Goal: Contribute content

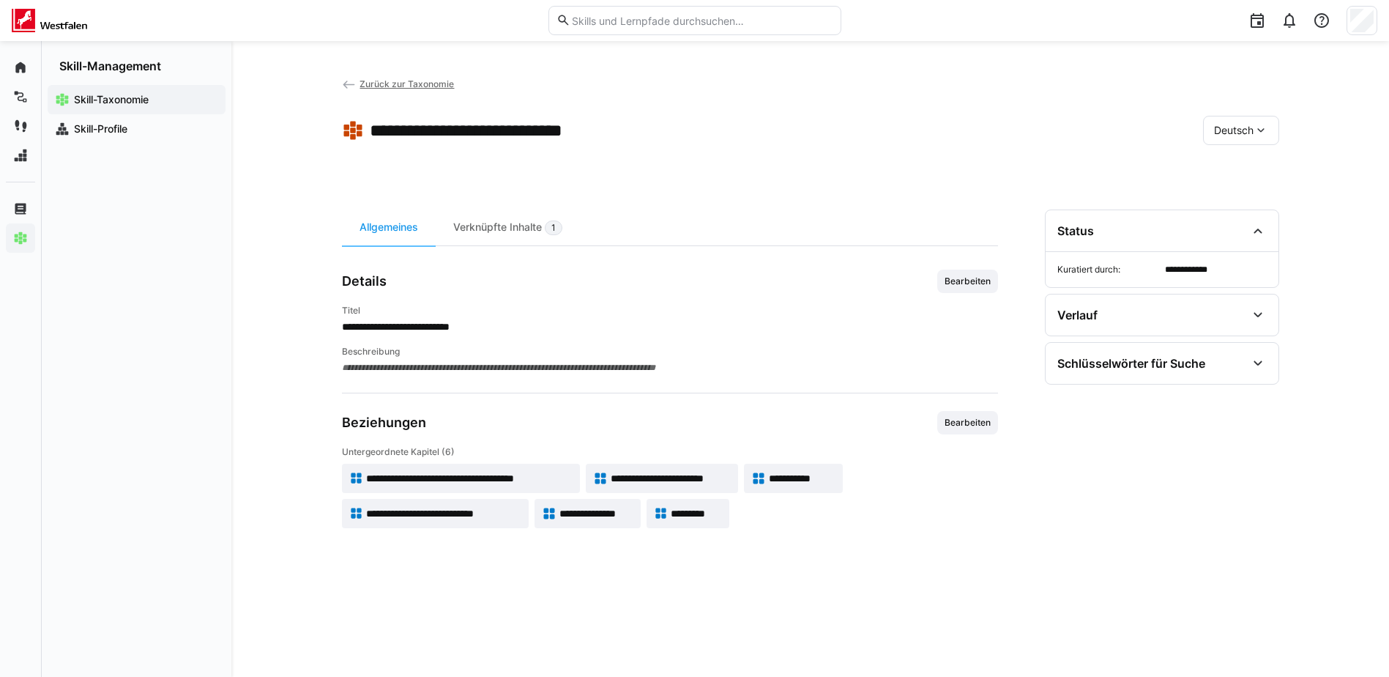
click at [378, 86] on span "Zurück zur Taxonomie" at bounding box center [407, 83] width 94 height 11
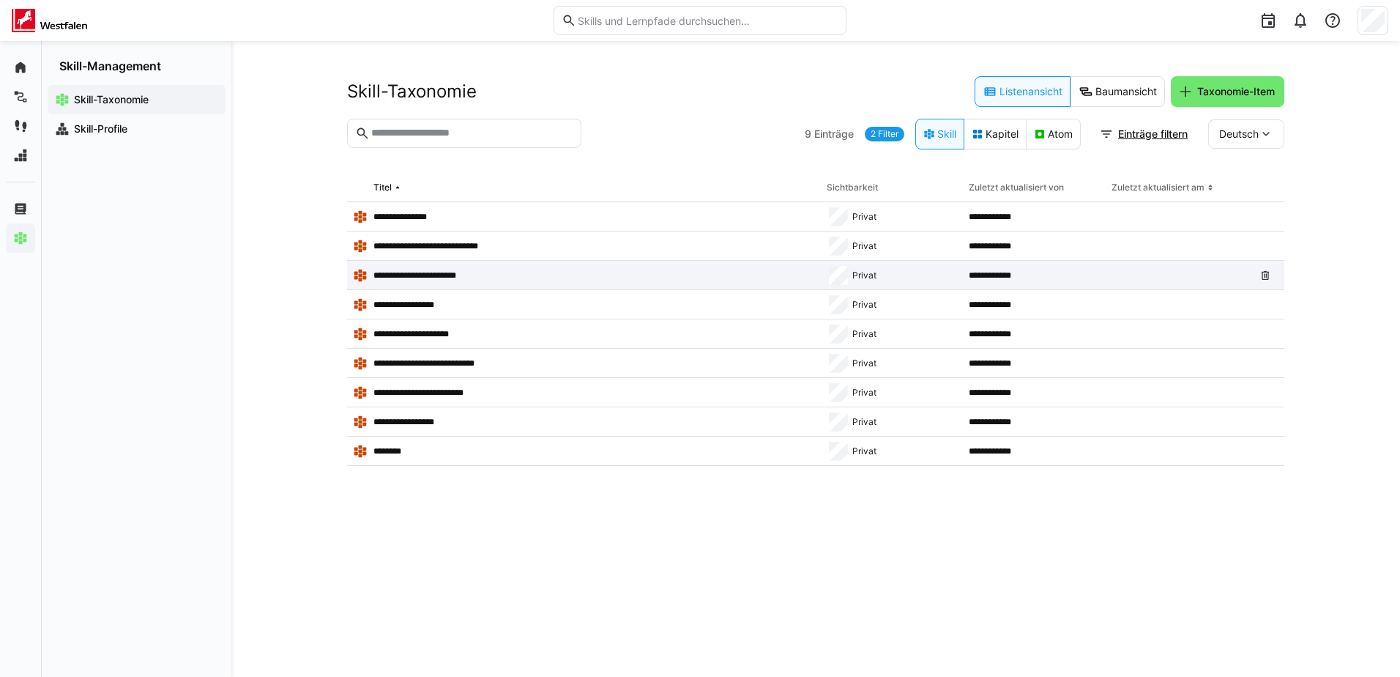
click at [439, 262] on div "**********" at bounding box center [584, 275] width 474 height 29
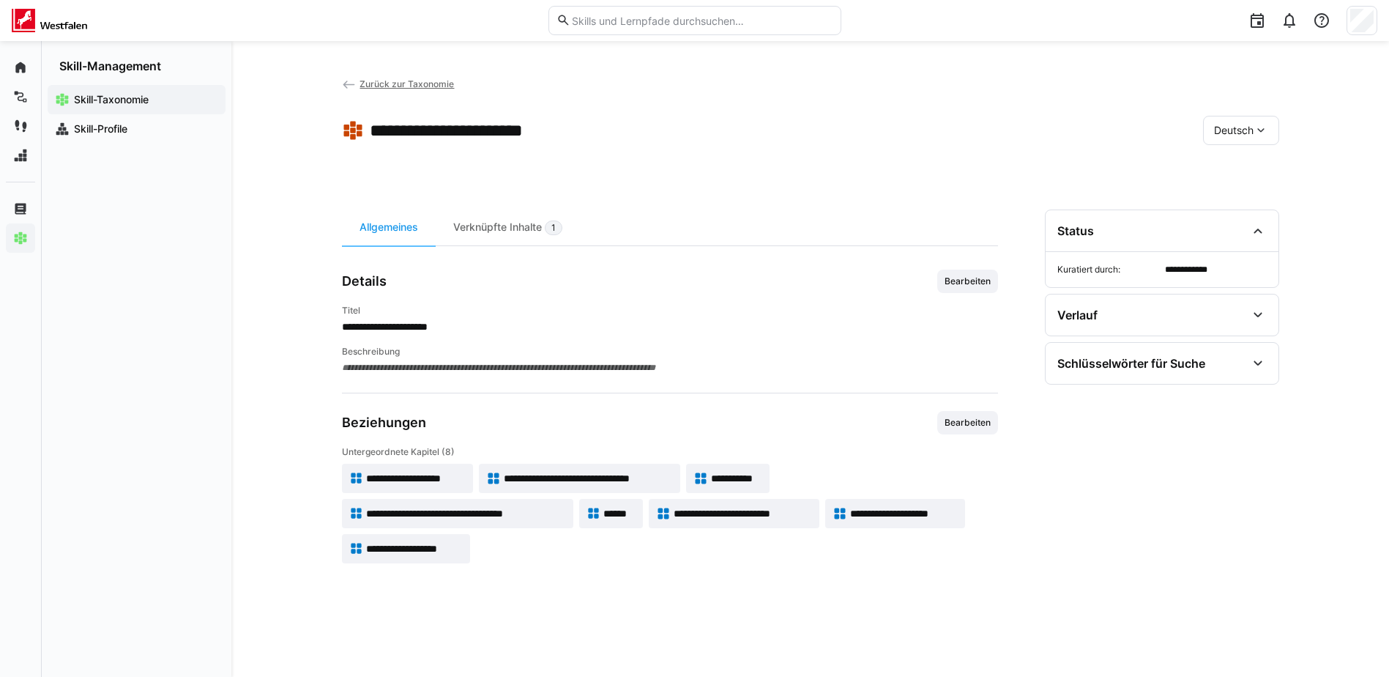
click at [385, 80] on span "Zurück zur Taxonomie" at bounding box center [407, 83] width 94 height 11
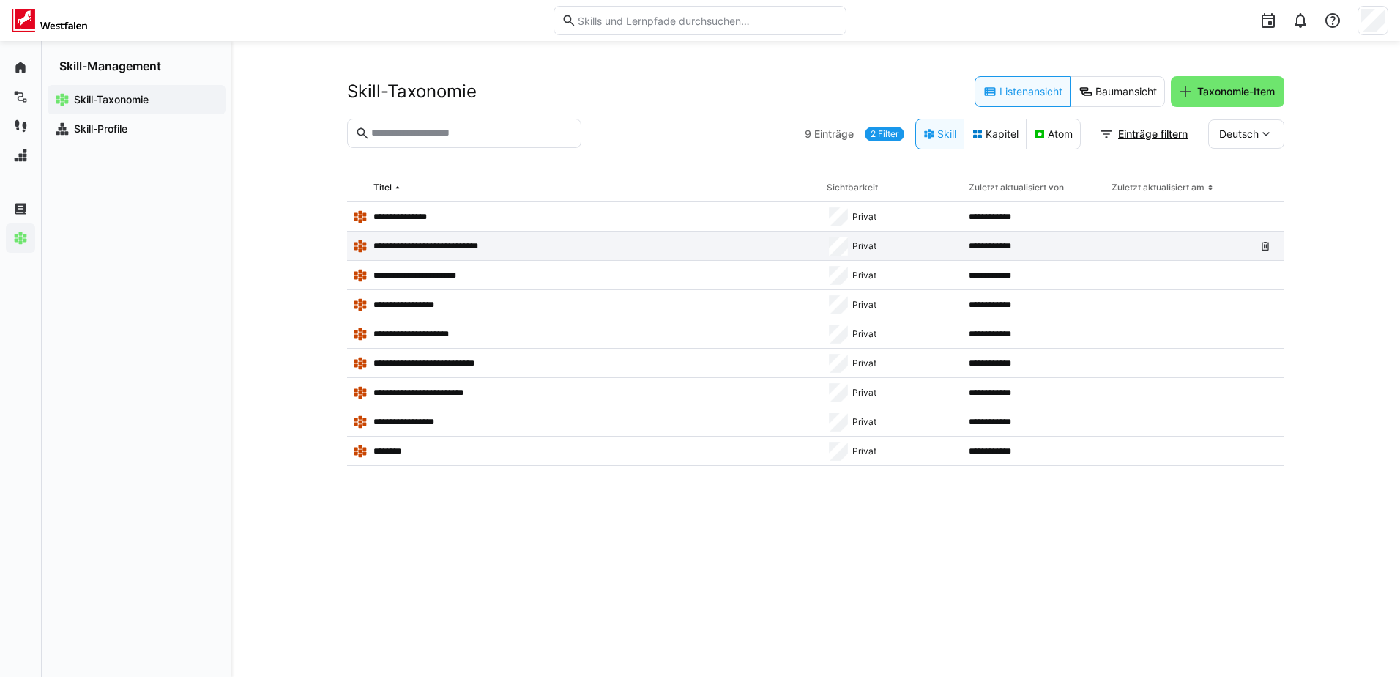
click at [406, 236] on div "**********" at bounding box center [584, 245] width 474 height 29
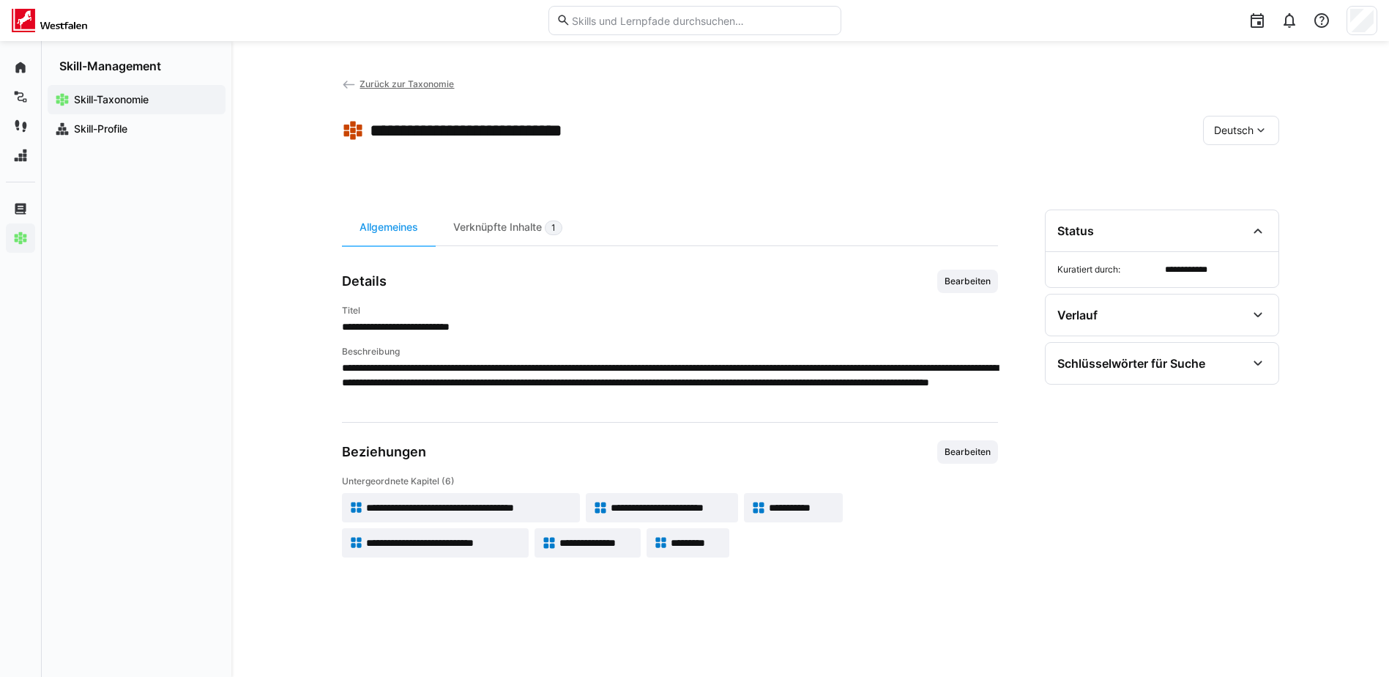
click at [393, 83] on span "Zurück zur Taxonomie" at bounding box center [407, 83] width 94 height 11
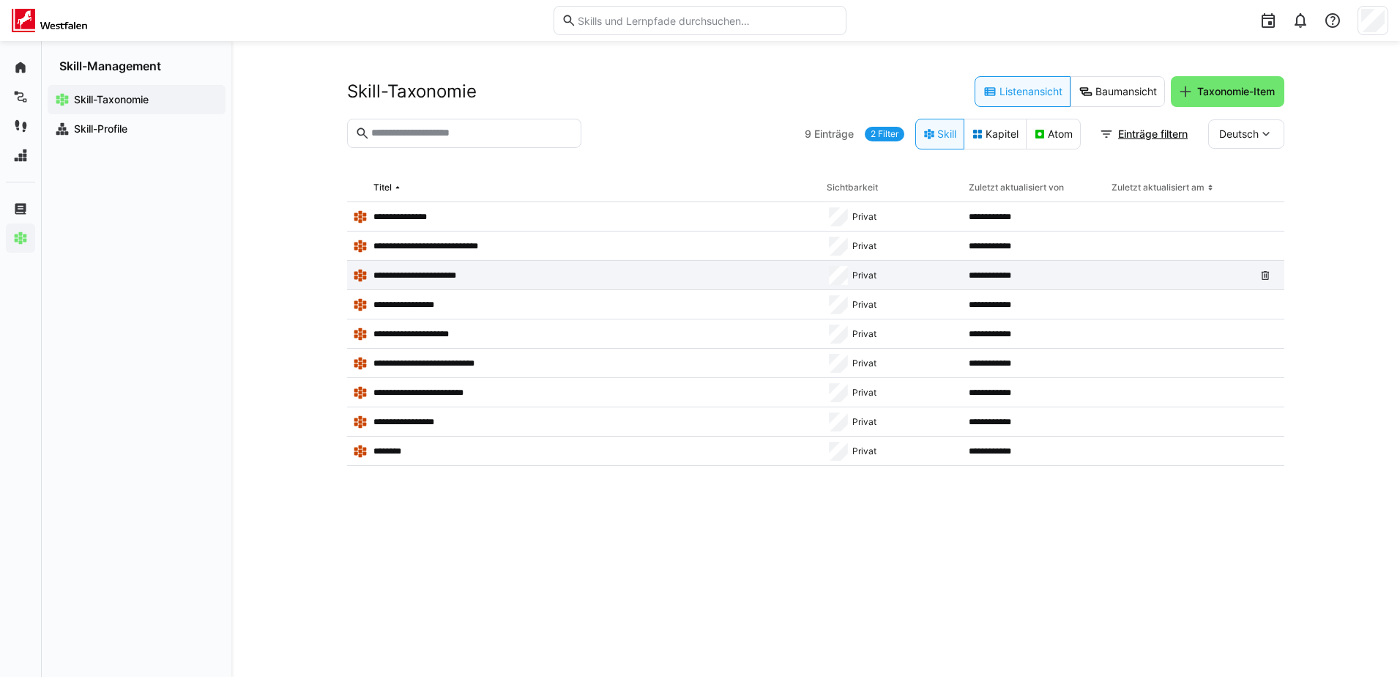
click at [428, 275] on p "**********" at bounding box center [421, 275] width 97 height 12
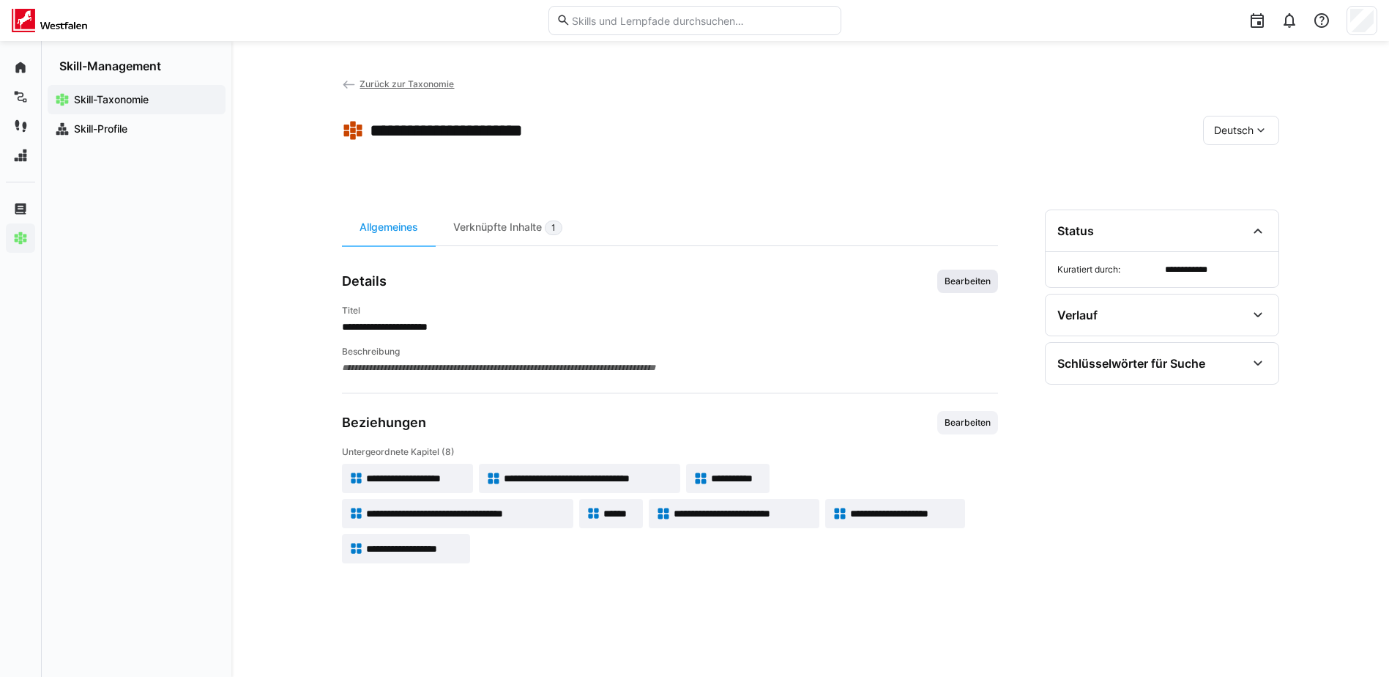
click at [972, 274] on span "Bearbeiten" at bounding box center [967, 280] width 61 height 23
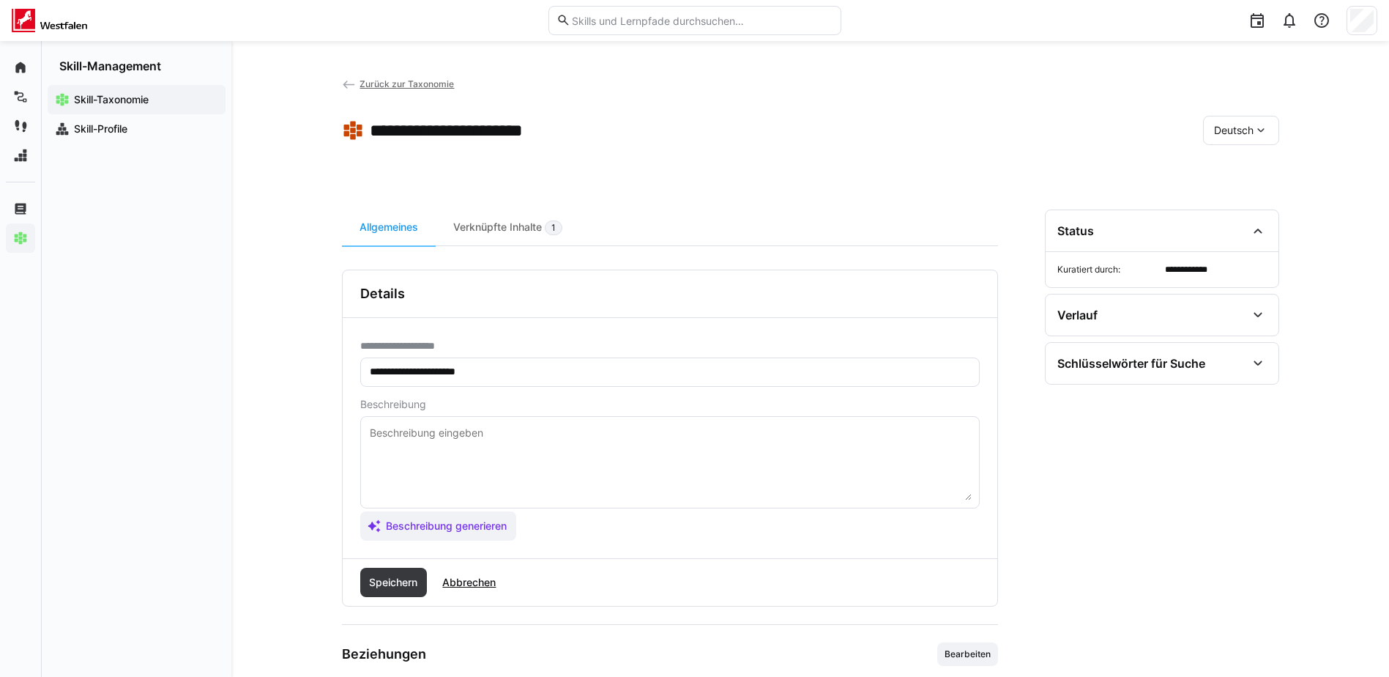
click at [447, 438] on textarea at bounding box center [669, 462] width 603 height 76
click at [1213, 46] on div "**********" at bounding box center [810, 435] width 1158 height 789
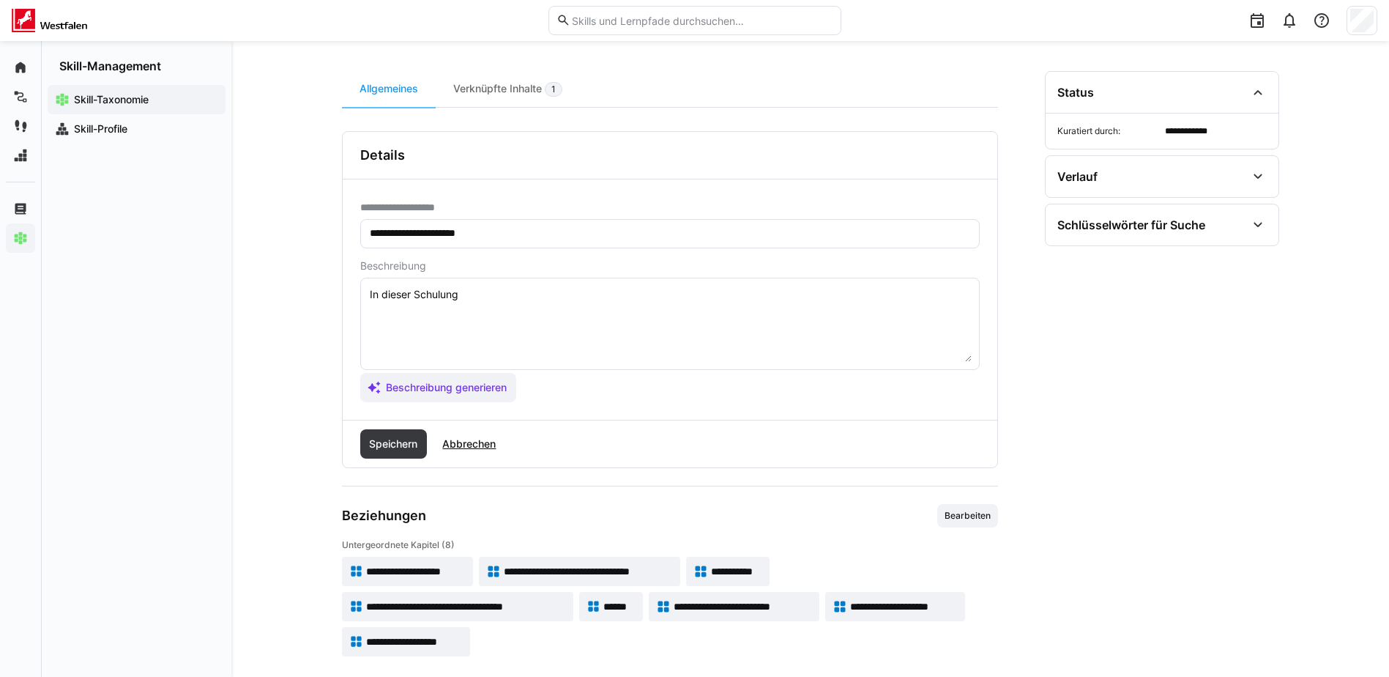
scroll to position [146, 0]
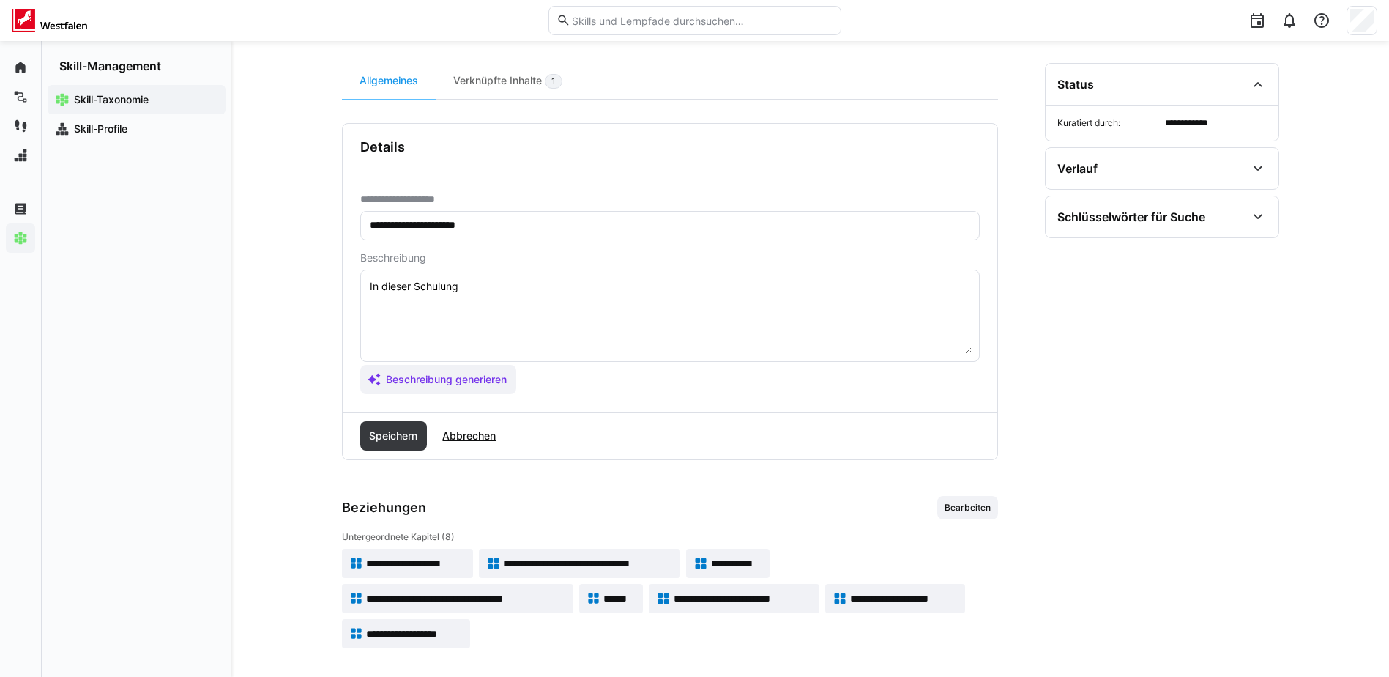
click at [601, 300] on textarea "In dieser Schulung" at bounding box center [669, 316] width 603 height 76
drag, startPoint x: 483, startPoint y: 275, endPoint x: 398, endPoint y: 280, distance: 85.8
click at [398, 280] on eds-input "In dieser Schulung geht" at bounding box center [670, 315] width 620 height 92
drag, startPoint x: 514, startPoint y: 281, endPoint x: 359, endPoint y: 289, distance: 155.4
click at [359, 289] on div "**********" at bounding box center [670, 291] width 655 height 240
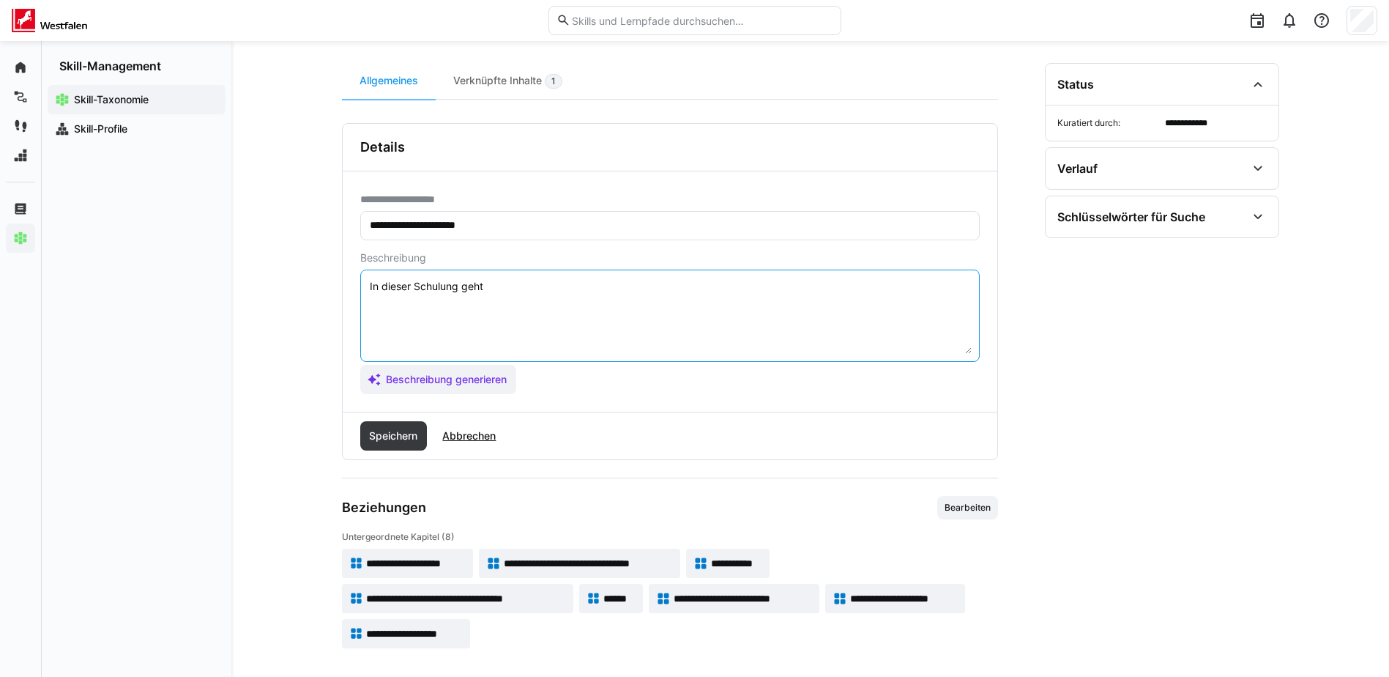
paste textarea "Diese PowerPoint gibt einen abwechslungsreichen Einblick in das Thema Diversity…"
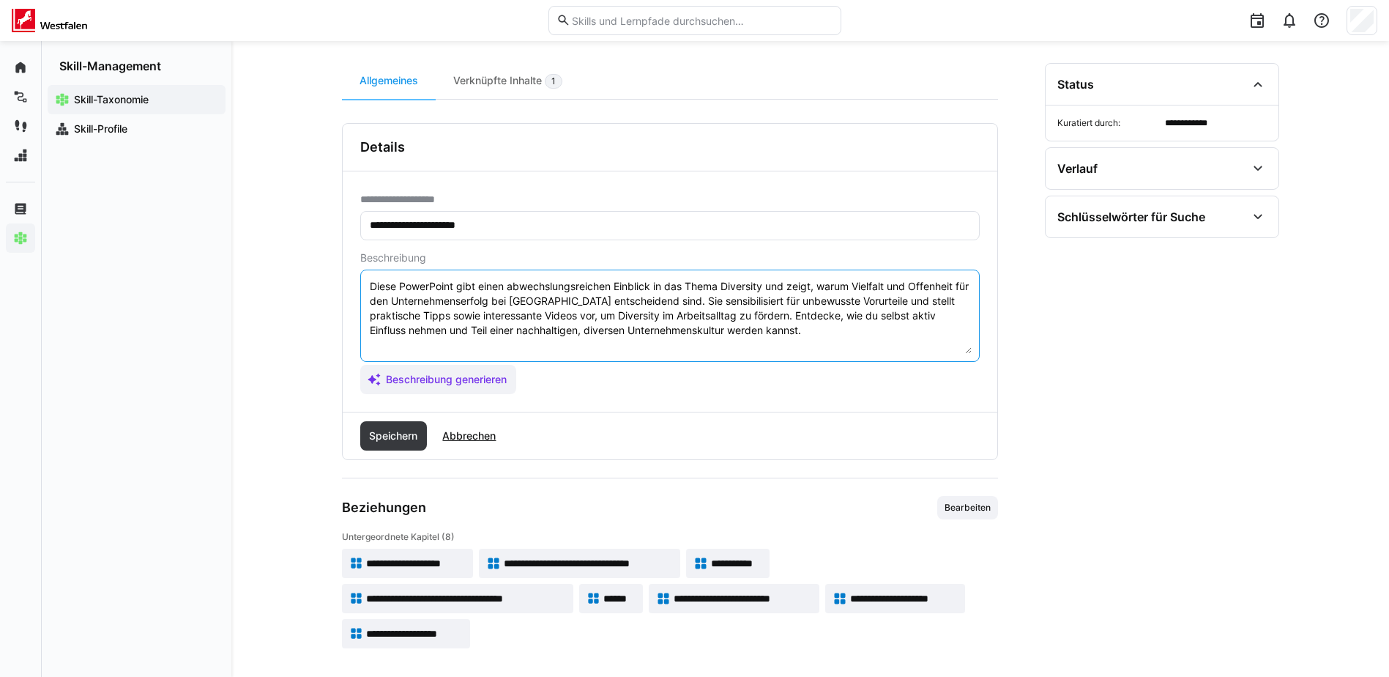
click at [474, 286] on textarea "Diese PowerPoint gibt einen abwechslungsreichen Einblick in das Thema Diversity…" at bounding box center [669, 316] width 603 height 76
click at [480, 283] on textarea "Diese PowerPoint gibt einen abwechslungsreichen Einblick in das Thema Diversity…" at bounding box center [669, 316] width 603 height 76
click at [715, 301] on textarea "Diese PowerPoint gibt dir einen abwechslungsreichen Einblick in das Thema Diver…" at bounding box center [669, 316] width 603 height 76
drag, startPoint x: 819, startPoint y: 337, endPoint x: 349, endPoint y: 280, distance: 473.5
click at [349, 280] on div "**********" at bounding box center [670, 291] width 655 height 240
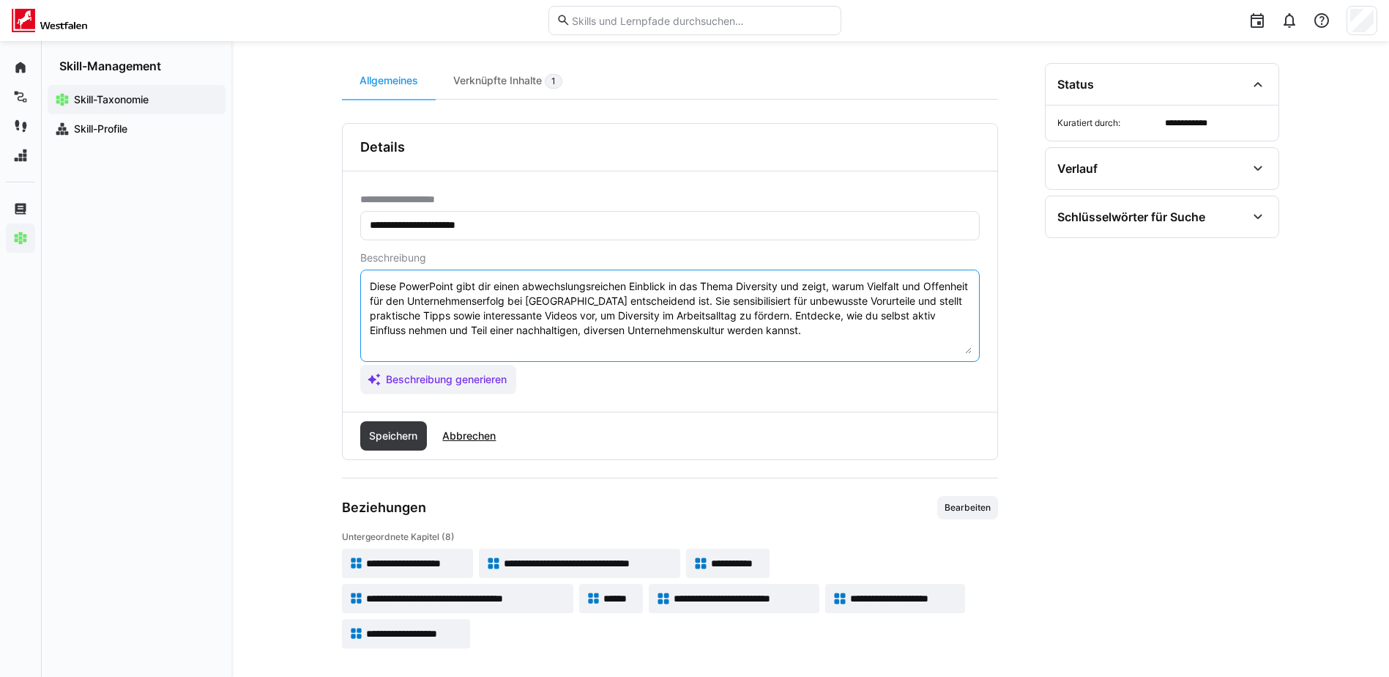
paste textarea "In dieser PowerPoint erfährst du, warum Vielfalt und Offenheit nicht nur das Ar…"
click at [625, 317] on textarea "In dieser PowerPoint erfährst du, warum Vielfalt und Offenheit nicht nur das Ar…" at bounding box center [669, 316] width 603 height 76
click at [472, 313] on textarea "In dieser PowerPoint erfährst du, warum Vielfalt und Offenheit nicht nur das Ar…" at bounding box center [669, 316] width 603 height 76
drag, startPoint x: 644, startPoint y: 314, endPoint x: 560, endPoint y: 317, distance: 84.3
click at [560, 317] on textarea "In dieser PowerPoint erfährst du, warum Vielfalt und Offenheit nicht nur das Ar…" at bounding box center [669, 316] width 603 height 76
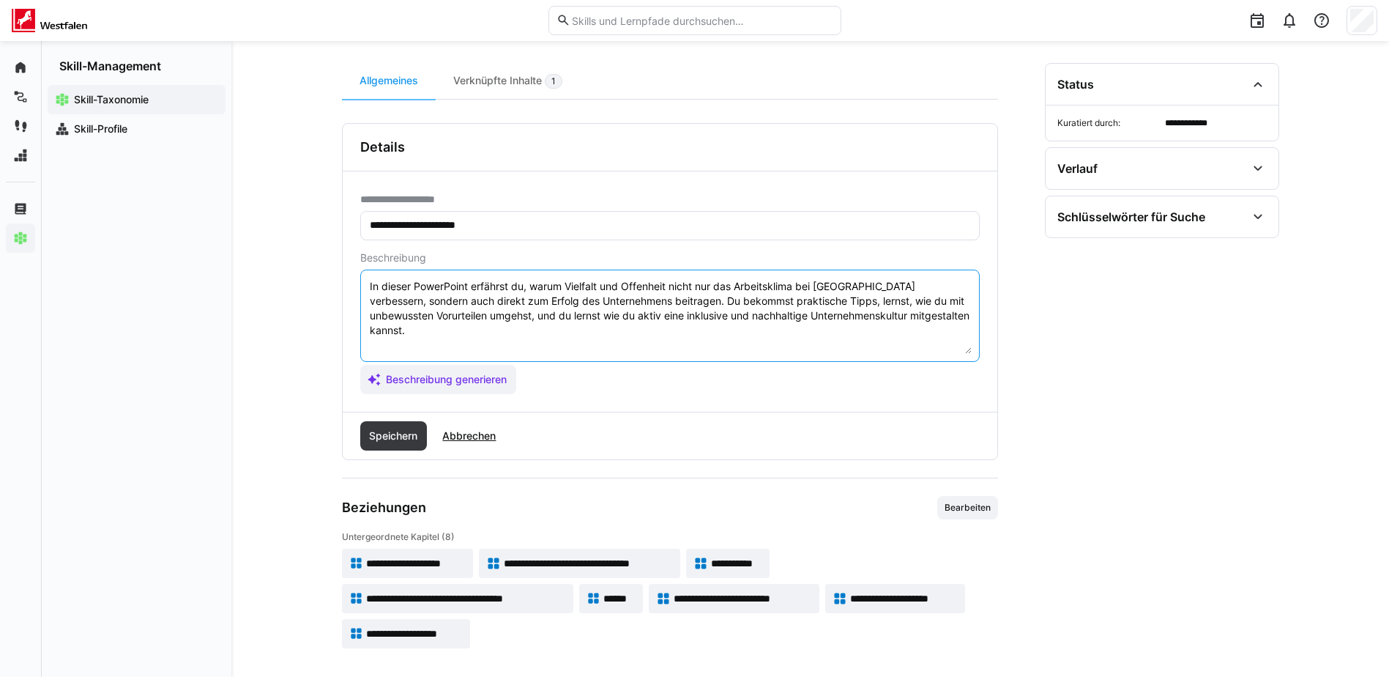
click at [493, 315] on textarea "In dieser PowerPoint erfährst du, warum Vielfalt und Offenheit nicht nur das Ar…" at bounding box center [669, 316] width 603 height 76
drag, startPoint x: 601, startPoint y: 316, endPoint x: 541, endPoint y: 319, distance: 59.4
click at [541, 319] on textarea "In dieser PowerPoint erfährst du, warum Vielfalt und Offenheit nicht nur das Ar…" at bounding box center [669, 316] width 603 height 76
click at [573, 314] on textarea "In dieser PowerPoint erfährst du, warum Vielfalt und Offenheit nicht nur das Ar…" at bounding box center [669, 316] width 603 height 76
type textarea "In dieser PowerPoint erfährst du, warum Vielfalt und Offenheit nicht nur das Ar…"
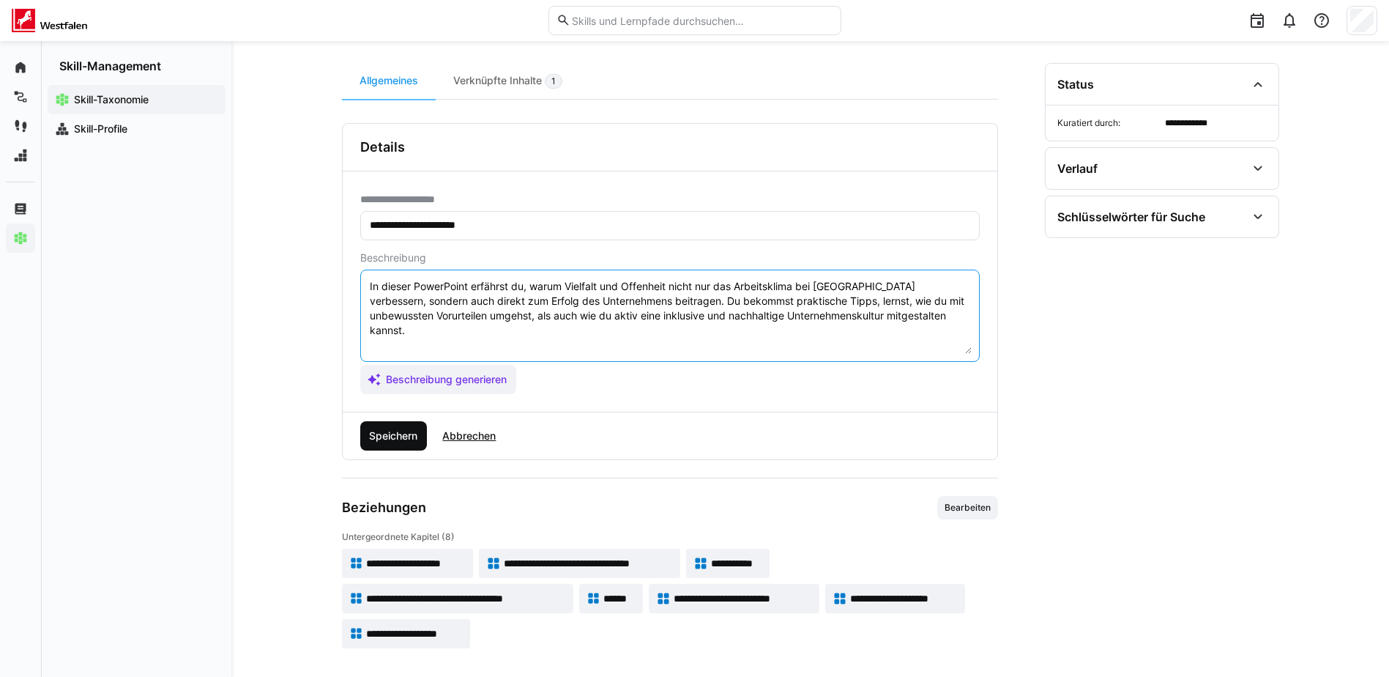
click at [404, 434] on span "Speichern" at bounding box center [393, 435] width 53 height 15
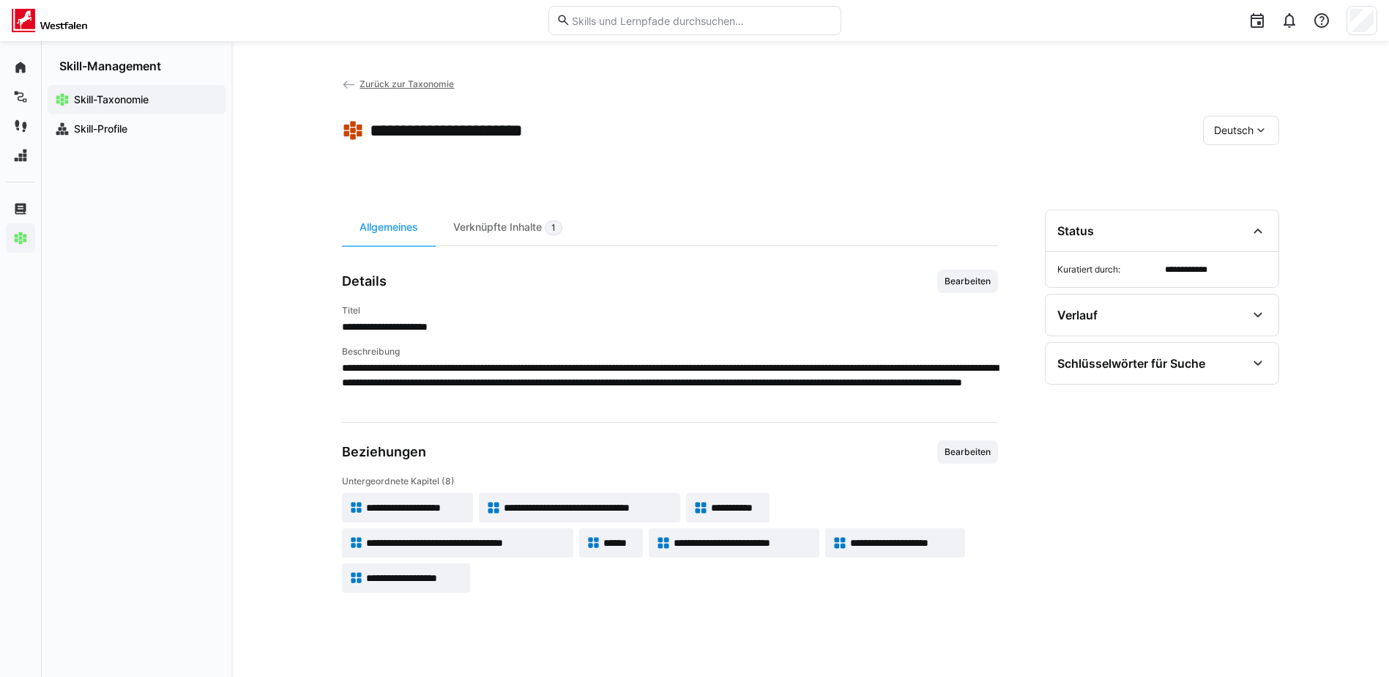
click at [373, 82] on span "Zurück zur Taxonomie" at bounding box center [407, 83] width 94 height 11
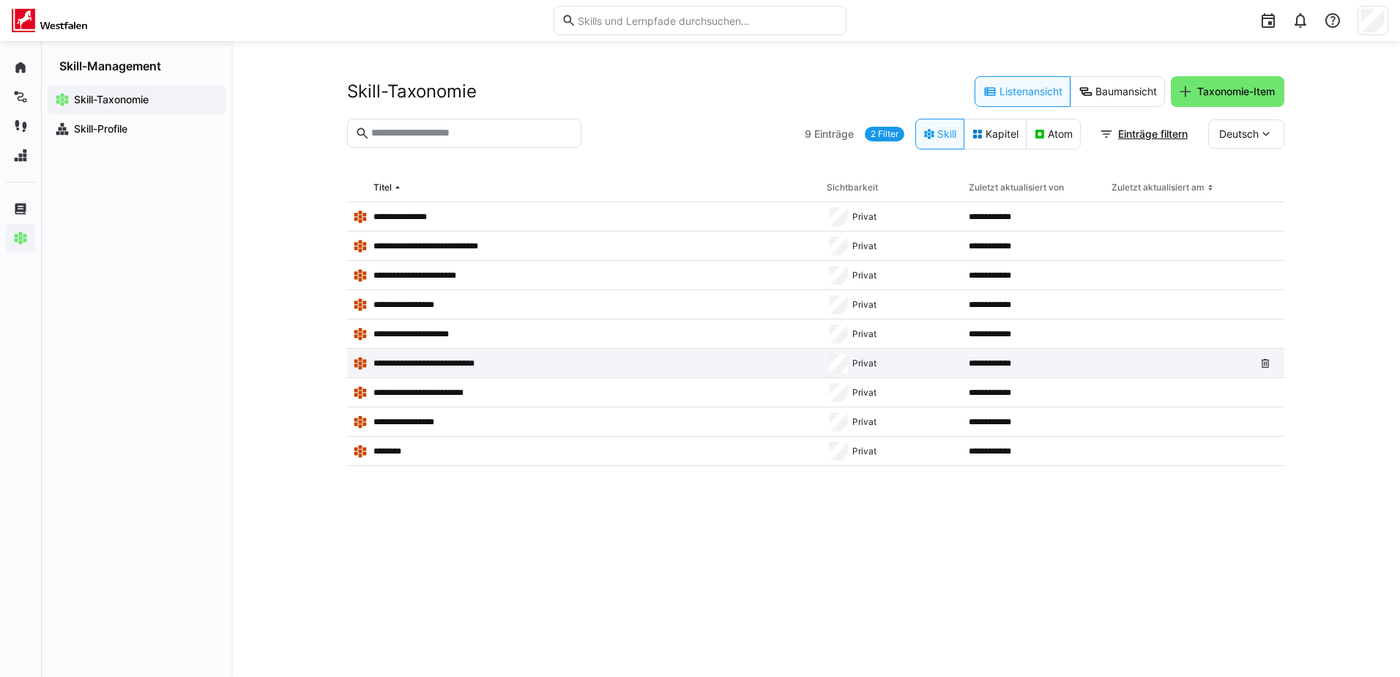
click at [436, 364] on p "**********" at bounding box center [433, 363] width 120 height 12
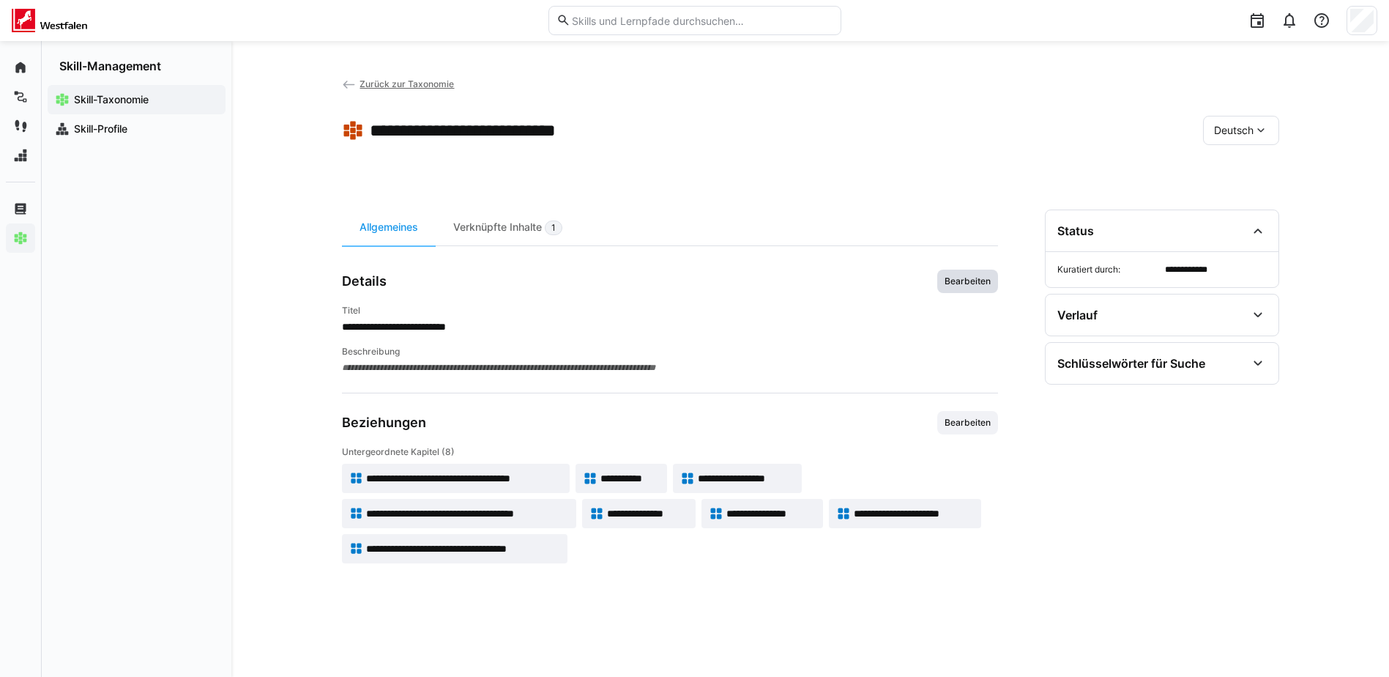
click at [954, 284] on span "Bearbeiten" at bounding box center [967, 281] width 49 height 12
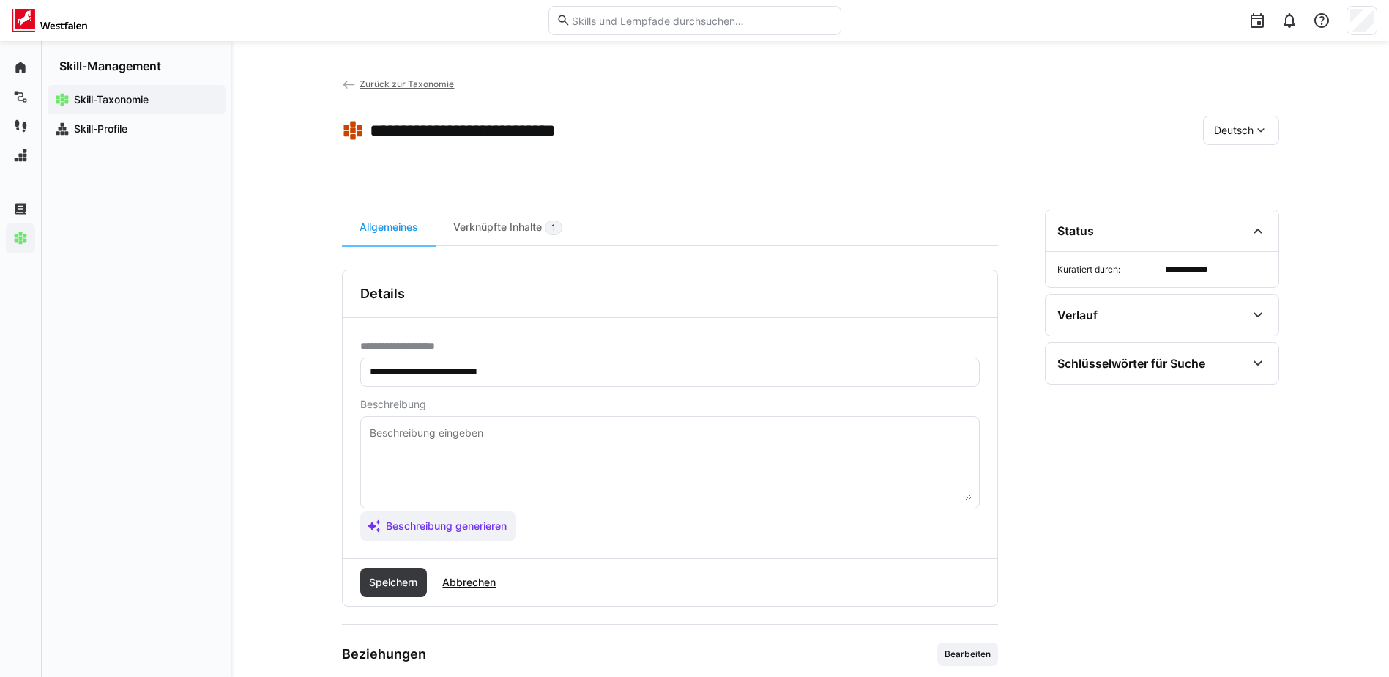
click at [469, 440] on textarea at bounding box center [669, 462] width 603 height 76
paste textarea "In dieser PowerPoint entdeckst du, wie du persönlich zur nachhaltigen Entwicklu…"
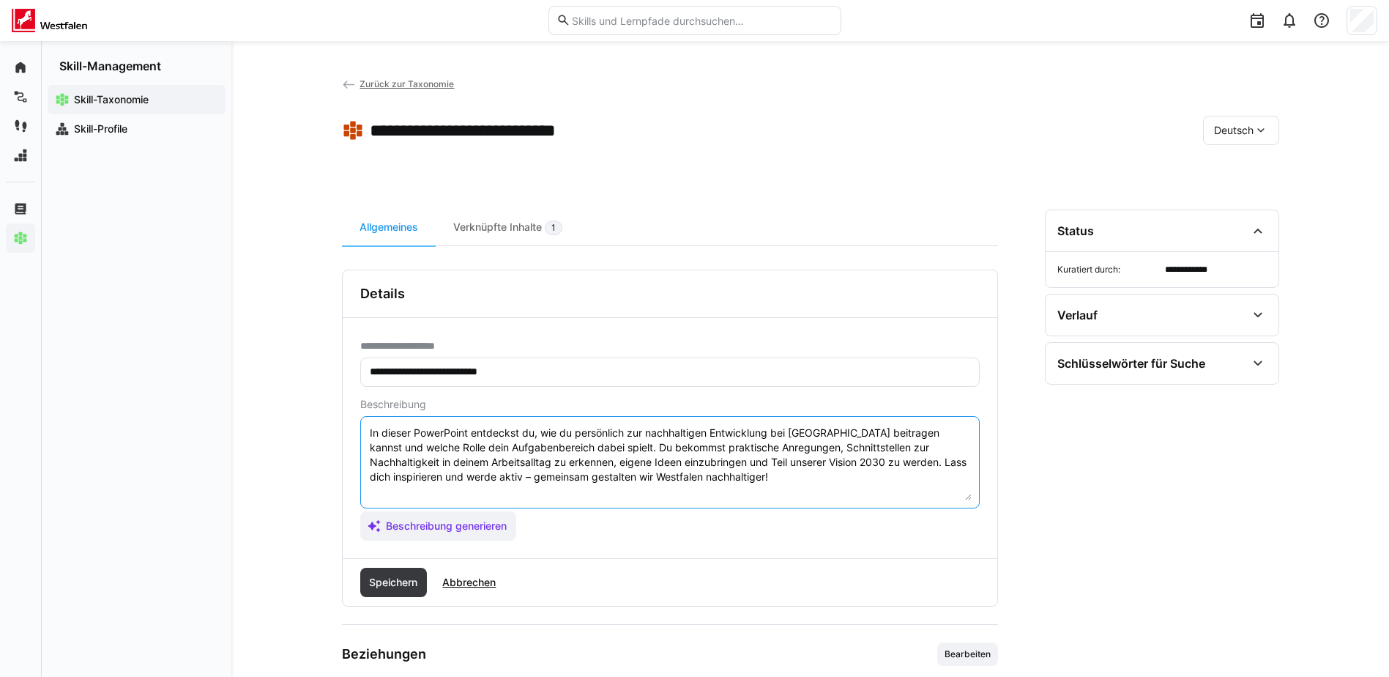
type textarea "In dieser PowerPoint entdeckst du, wie du persönlich zur nachhaltigen Entwicklu…"
click at [472, 581] on span "Abbrechen" at bounding box center [469, 582] width 58 height 15
